Goal: Task Accomplishment & Management: Complete application form

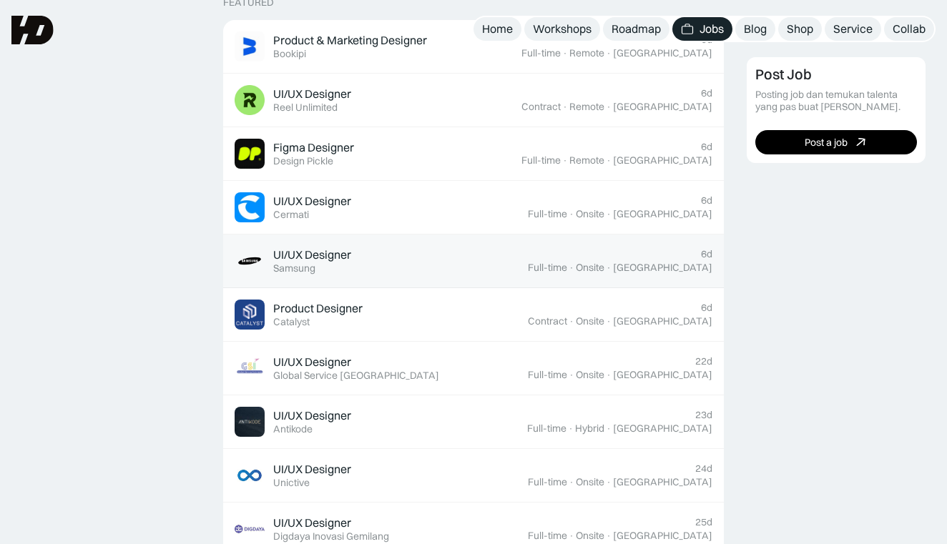
scroll to position [590, 0]
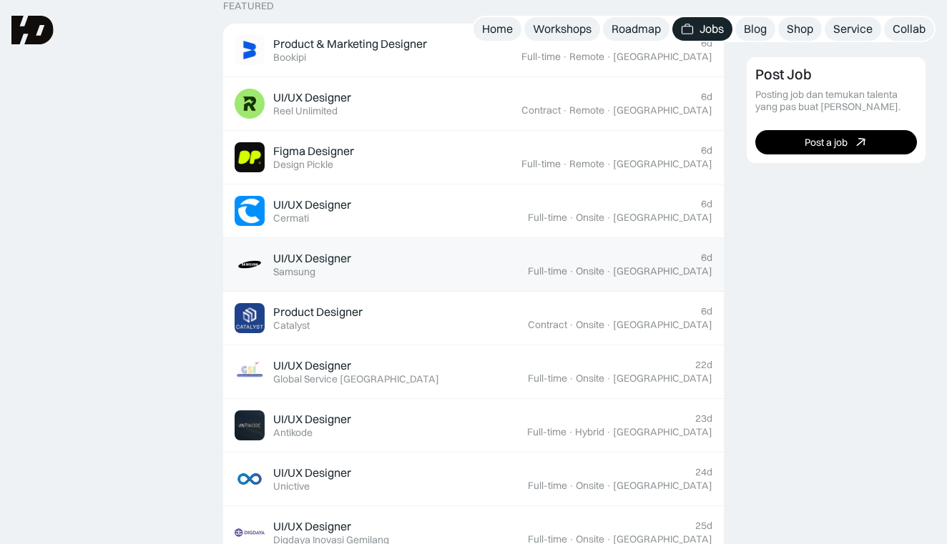
click at [431, 271] on div "UI/UX Designer Featured Samsung" at bounding box center [381, 265] width 293 height 30
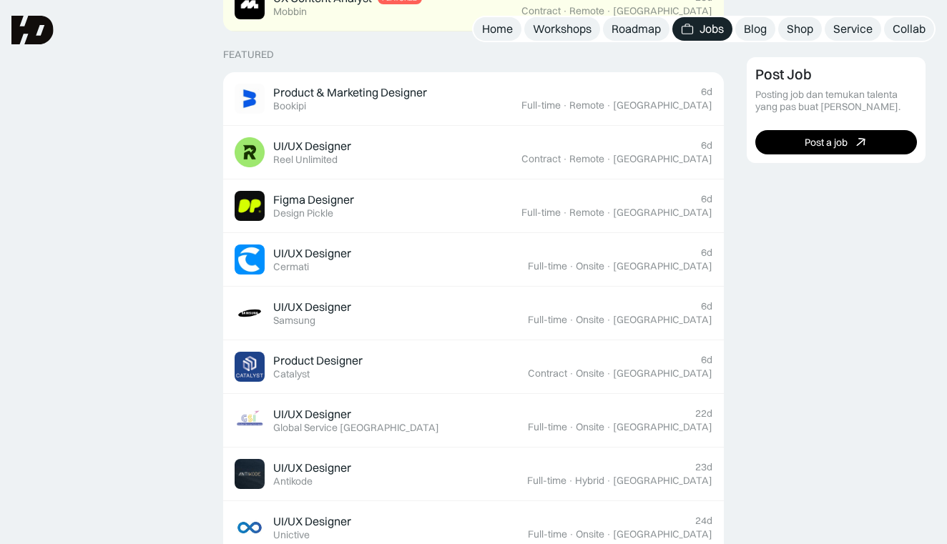
scroll to position [540, 0]
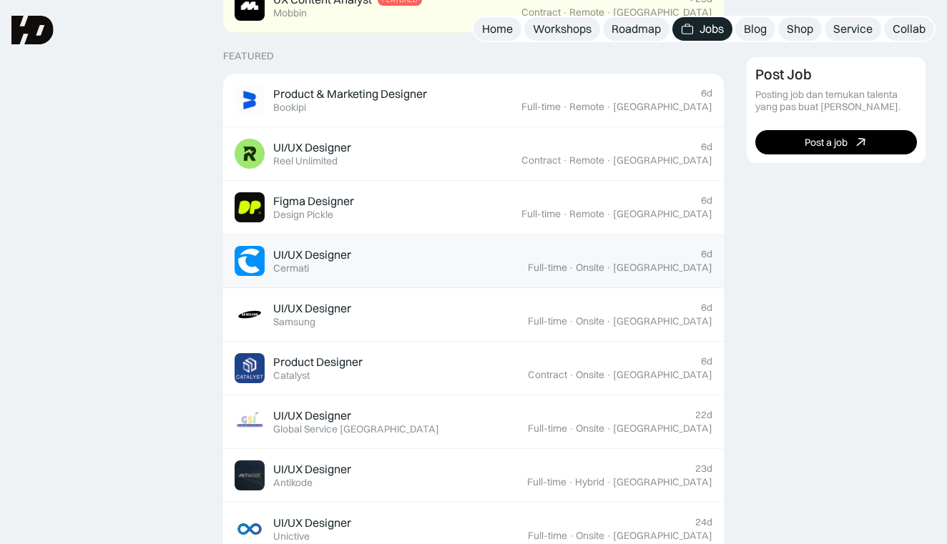
click at [408, 255] on div "UI/UX Designer Featured Cermati" at bounding box center [381, 261] width 293 height 30
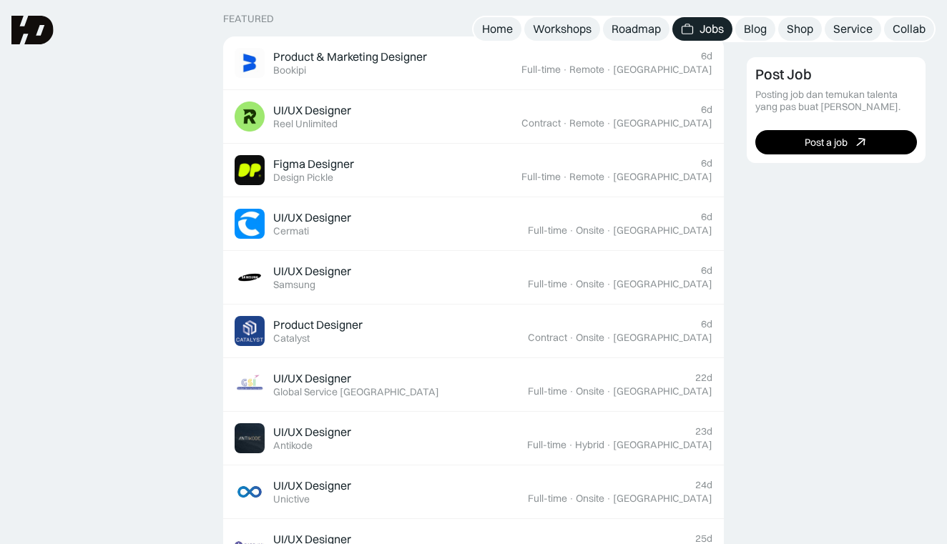
scroll to position [576, 0]
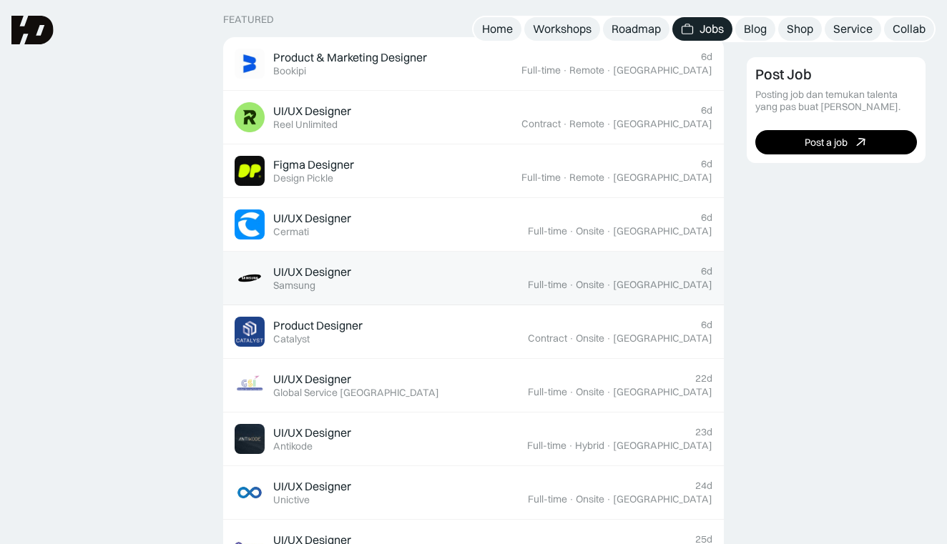
click at [428, 273] on div "UI/UX Designer Featured Samsung" at bounding box center [381, 278] width 293 height 30
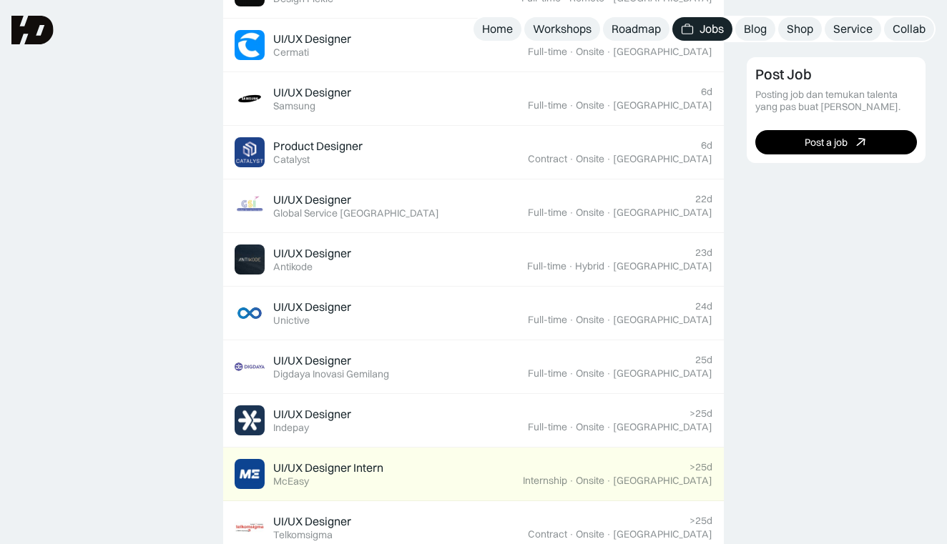
scroll to position [748, 0]
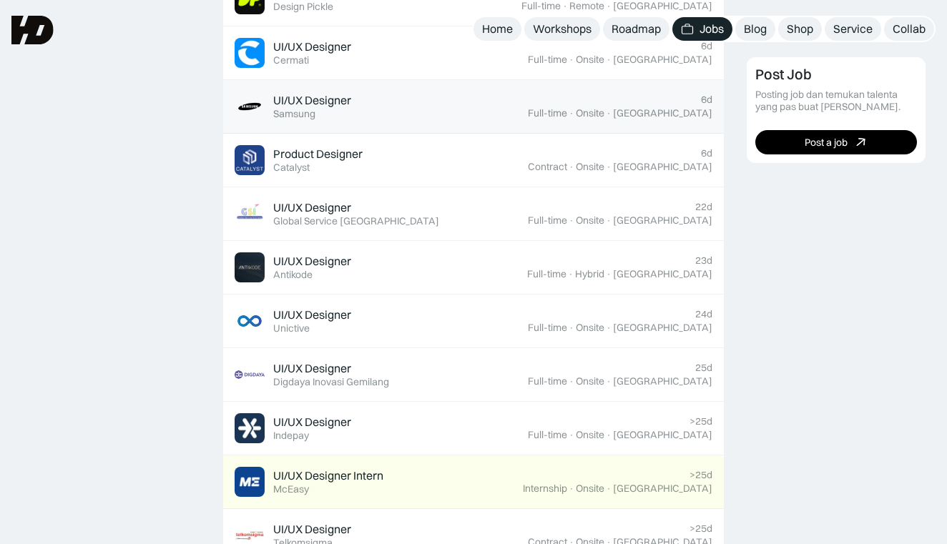
click at [427, 92] on div "UI/UX Designer Featured Samsung" at bounding box center [381, 107] width 293 height 30
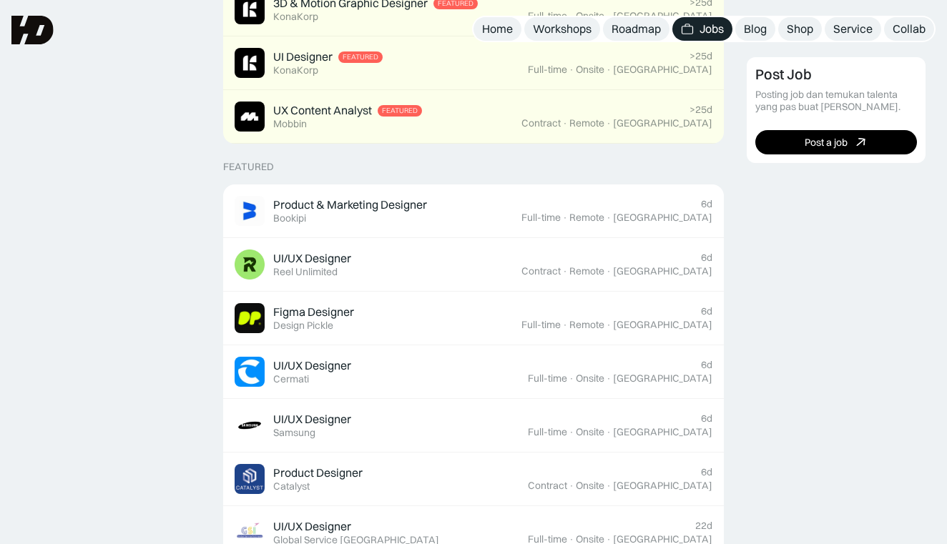
scroll to position [428, 0]
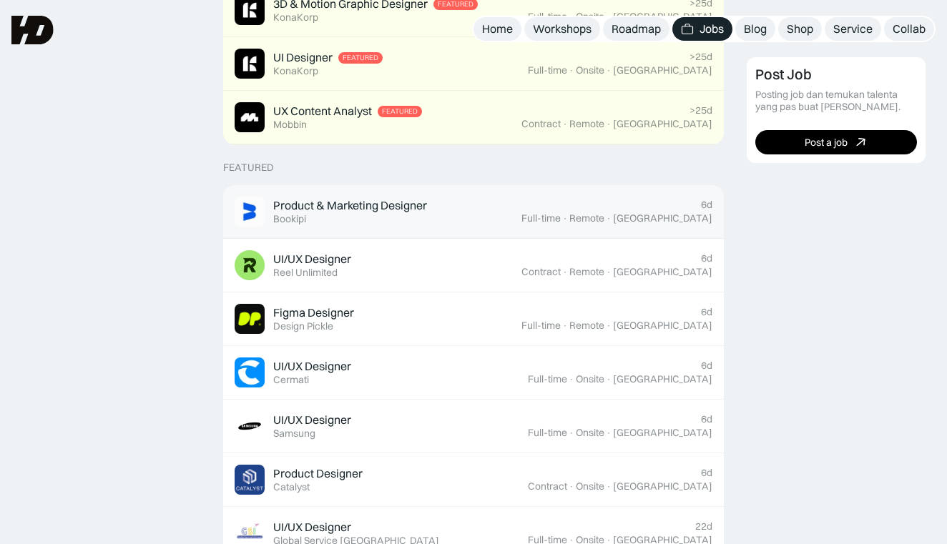
click at [413, 212] on div "Product & Marketing Designer Featured Bookipi" at bounding box center [350, 211] width 154 height 27
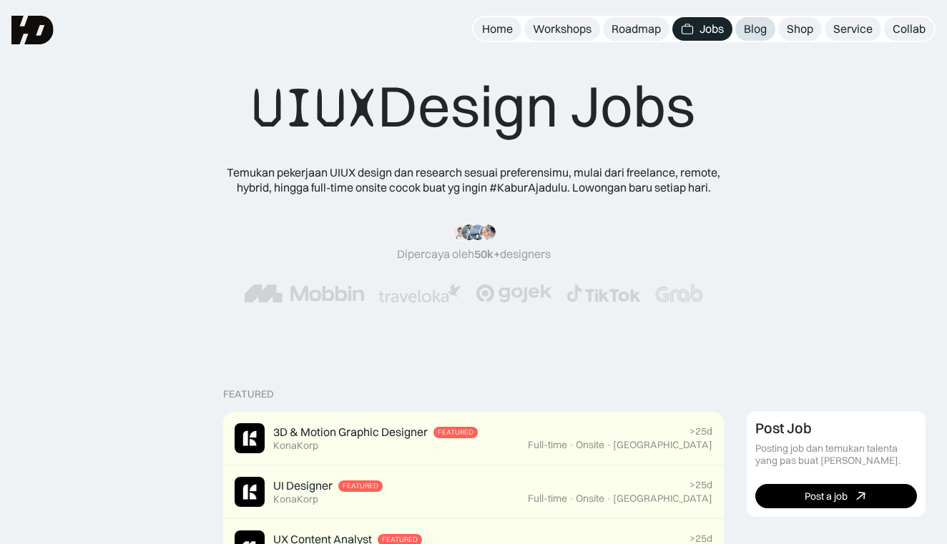
scroll to position [0, 0]
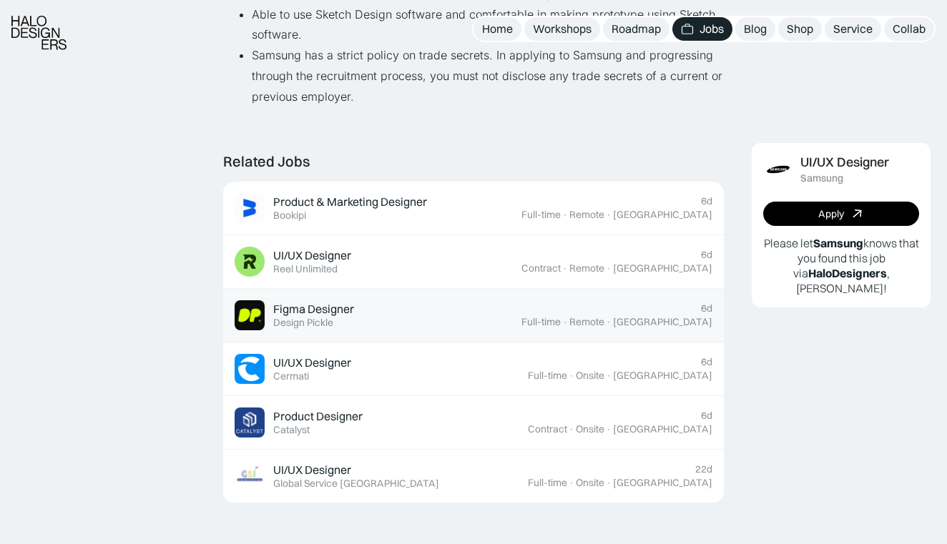
scroll to position [1060, 0]
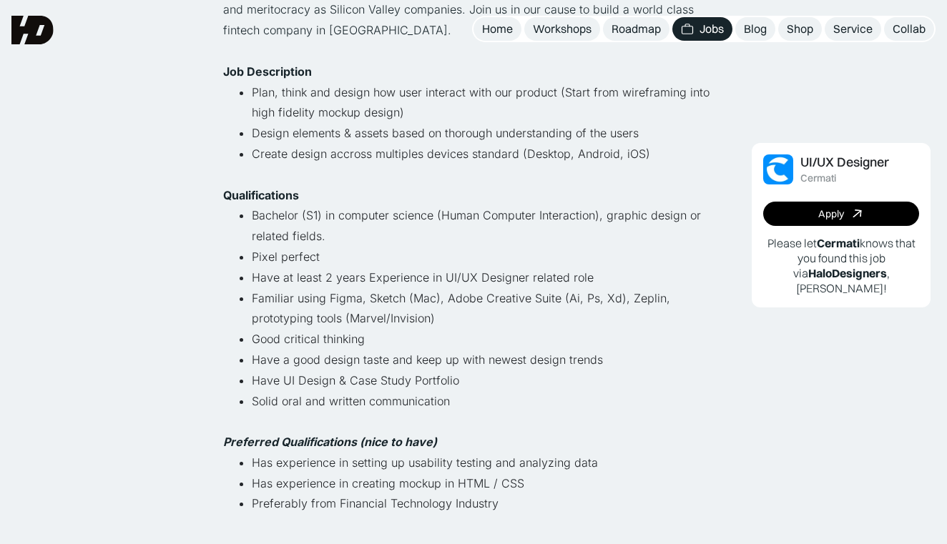
scroll to position [385, 0]
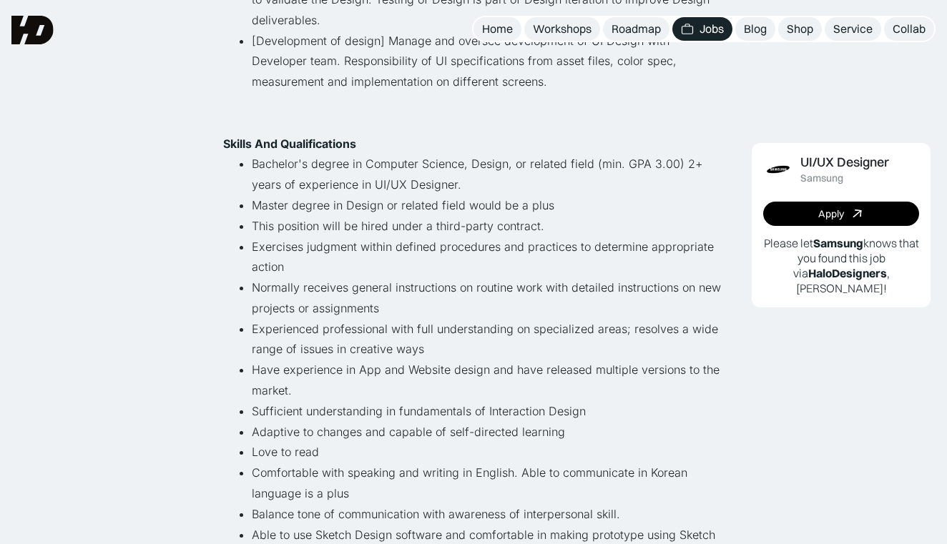
scroll to position [539, 0]
click at [440, 262] on li "Exercises judgment within defined procedures and practices to determine appropr…" at bounding box center [488, 257] width 472 height 41
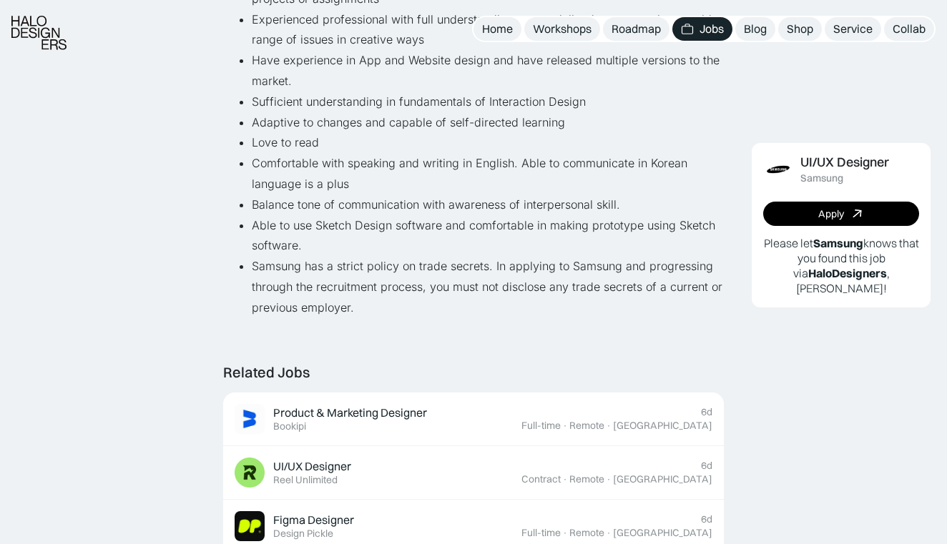
scroll to position [855, 0]
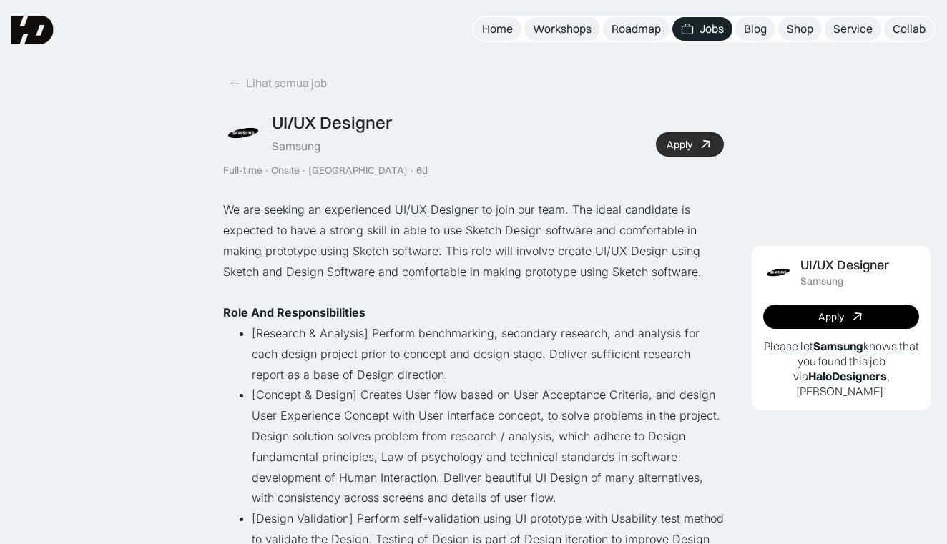
click at [686, 146] on div "Apply" at bounding box center [680, 145] width 26 height 12
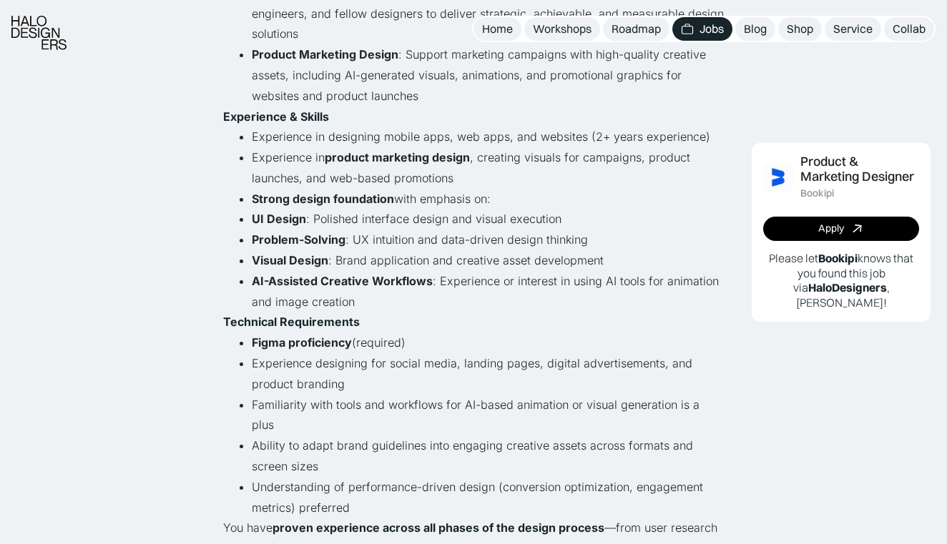
scroll to position [672, 0]
